Goal: Navigation & Orientation: Find specific page/section

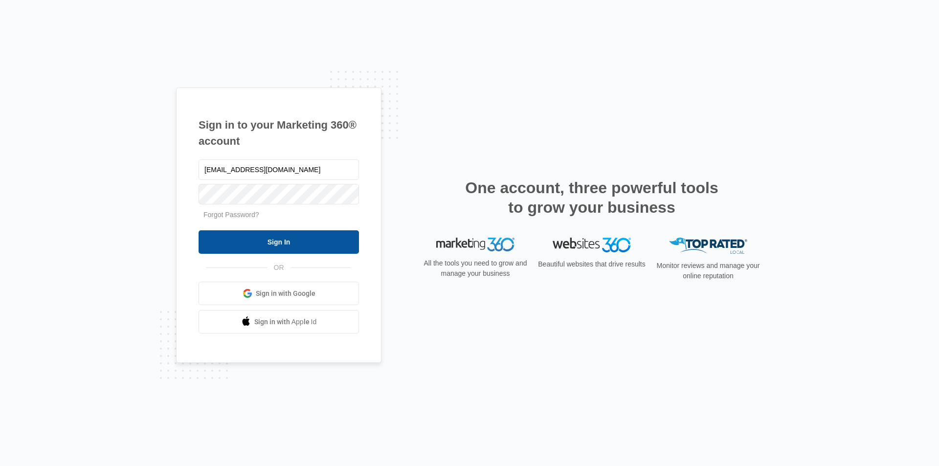
click at [338, 243] on input "Sign In" at bounding box center [279, 241] width 160 height 23
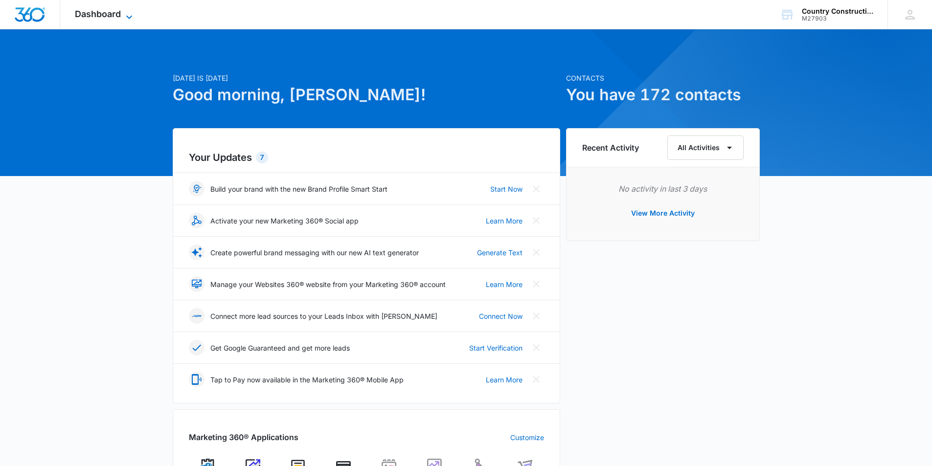
click at [92, 12] on span "Dashboard" at bounding box center [98, 14] width 46 height 10
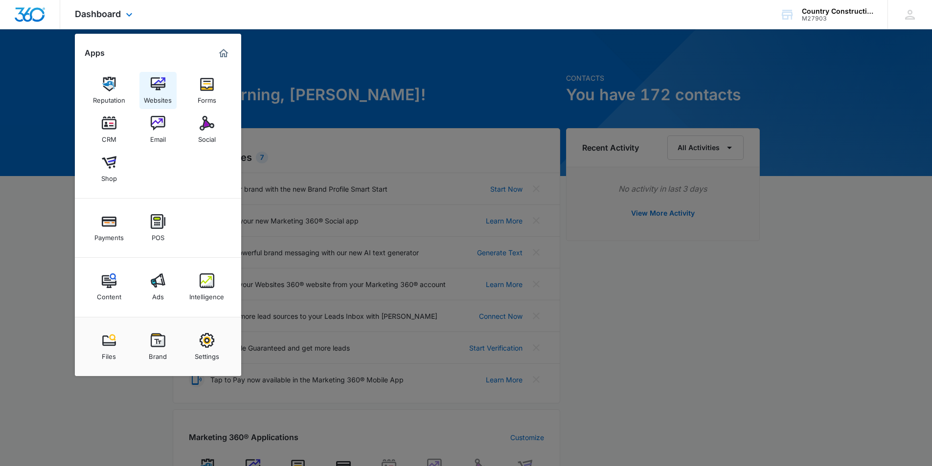
click at [152, 87] on img at bounding box center [158, 84] width 15 height 15
